Goal: Task Accomplishment & Management: Complete application form

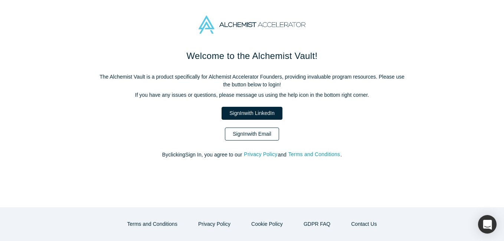
click at [263, 135] on link "Sign In with Email" at bounding box center [252, 134] width 54 height 13
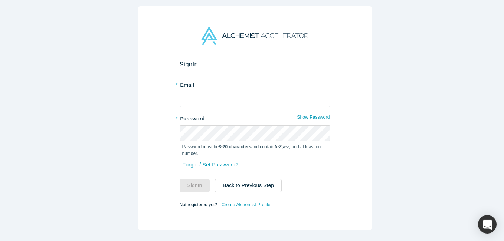
click at [227, 100] on input "text" at bounding box center [254, 100] width 151 height 16
type input "[PERSON_NAME][EMAIL_ADDRESS][DOMAIN_NAME]"
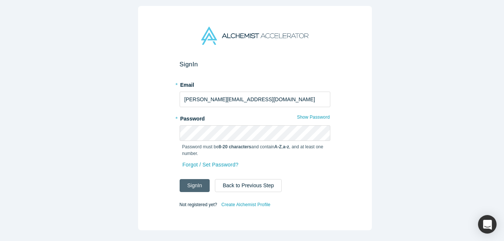
click at [191, 184] on button "Sign In" at bounding box center [194, 185] width 30 height 13
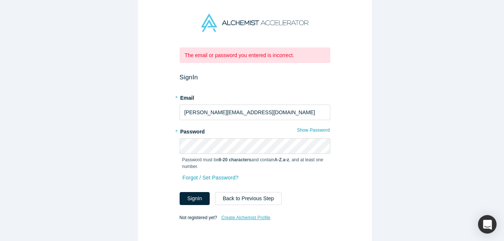
click at [254, 216] on link "Create Alchemist Profile" at bounding box center [246, 218] width 50 height 10
